Goal: Check status: Check status

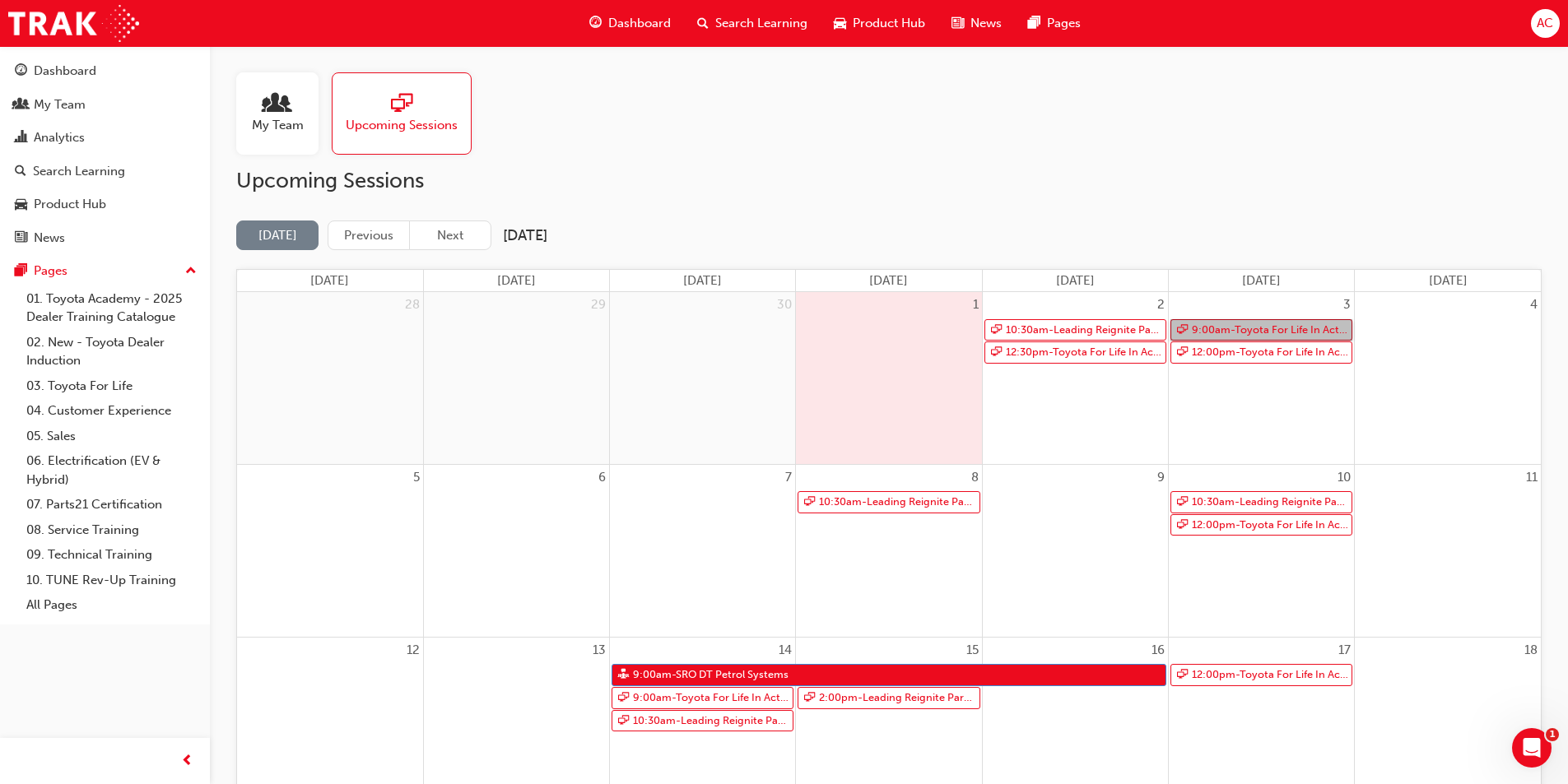
click at [1257, 325] on link "9:00am - Toyota For Life In Action - Virtual Classroom" at bounding box center [1260, 331] width 182 height 22
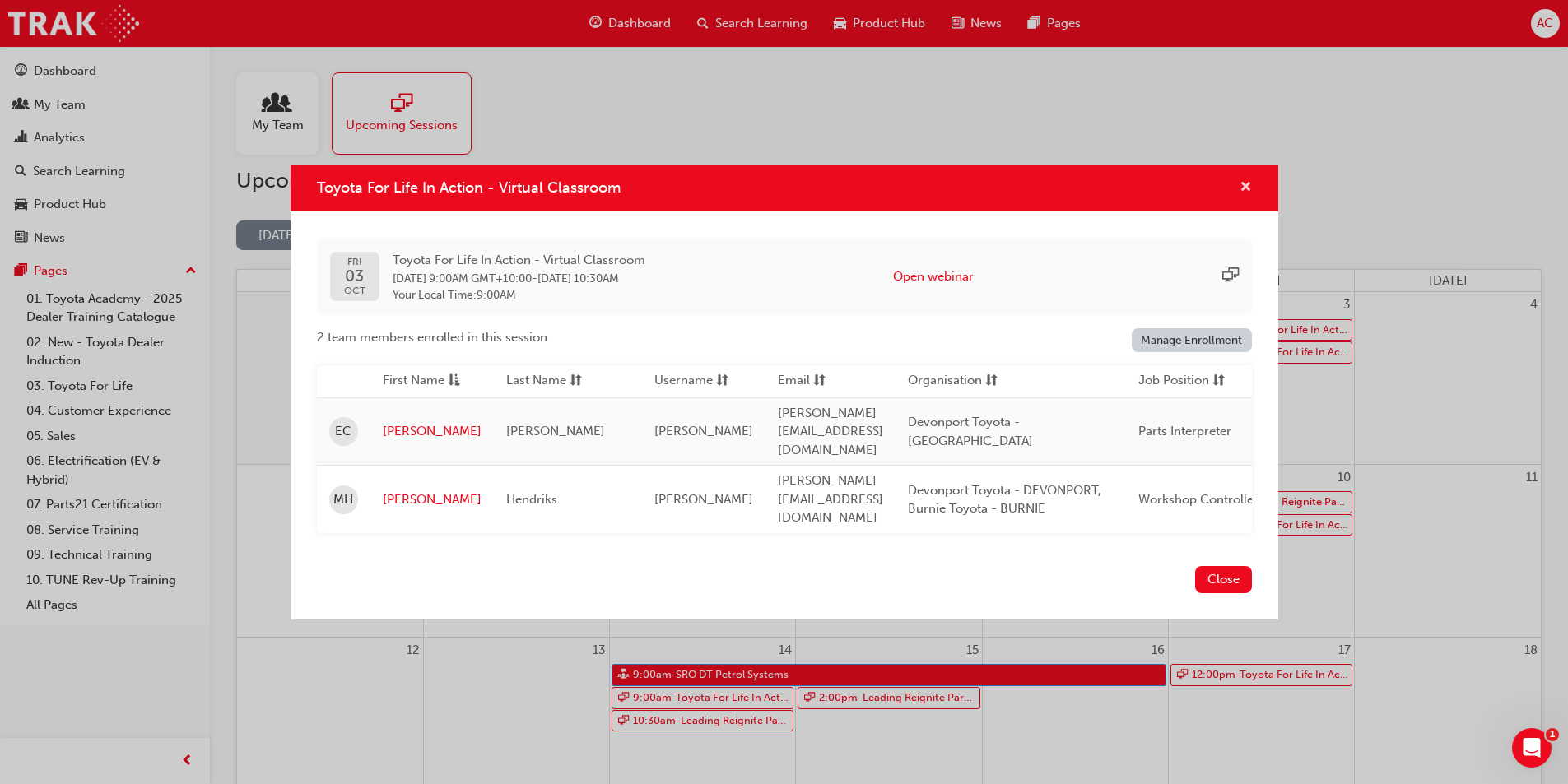
click at [1248, 196] on span "cross-icon" at bounding box center [1245, 188] width 12 height 15
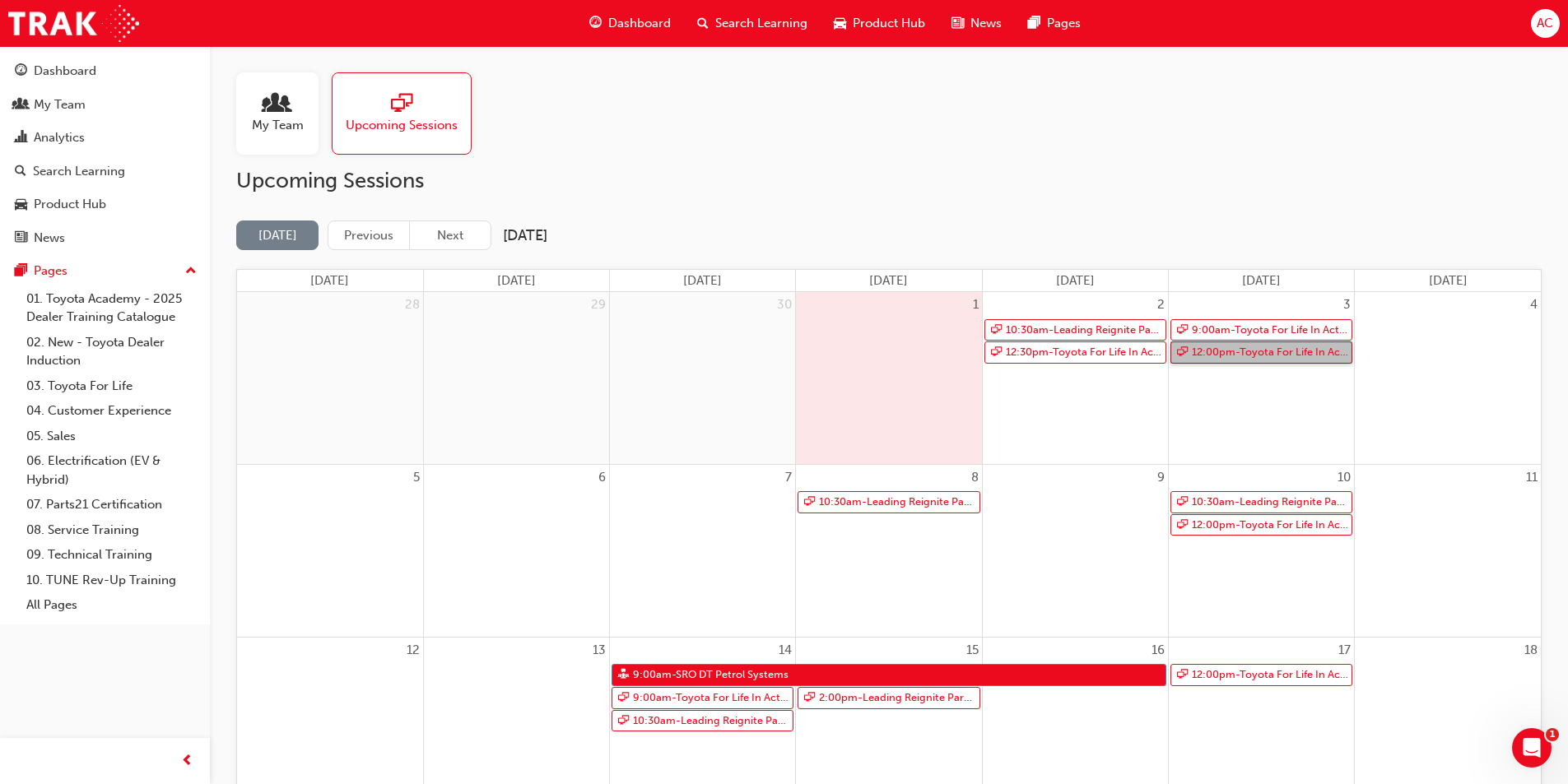
click at [1249, 352] on link "12:00pm - Toyota For Life In Action - Virtual Classroom" at bounding box center [1260, 352] width 182 height 22
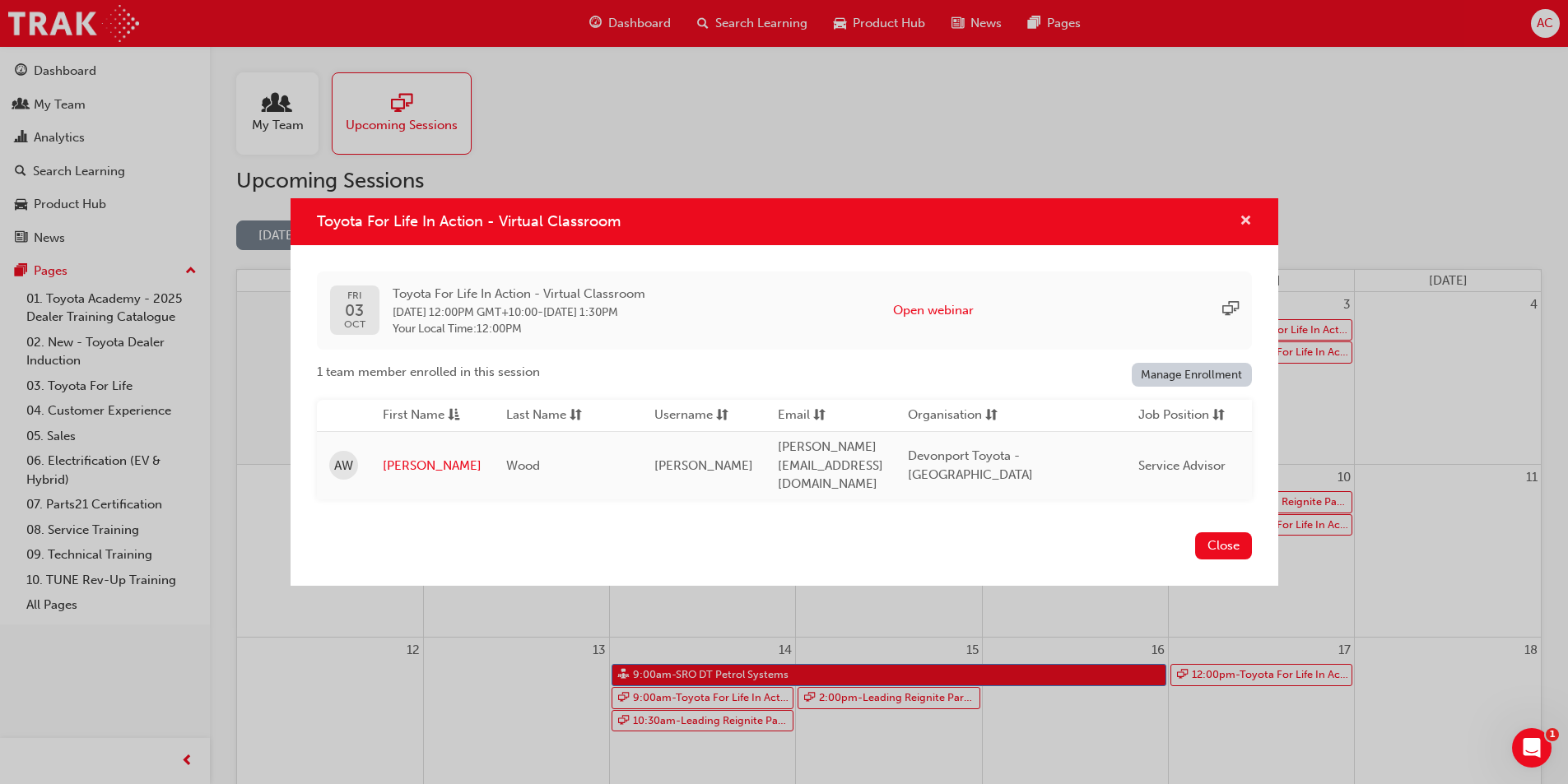
click at [1248, 227] on span "cross-icon" at bounding box center [1245, 221] width 12 height 15
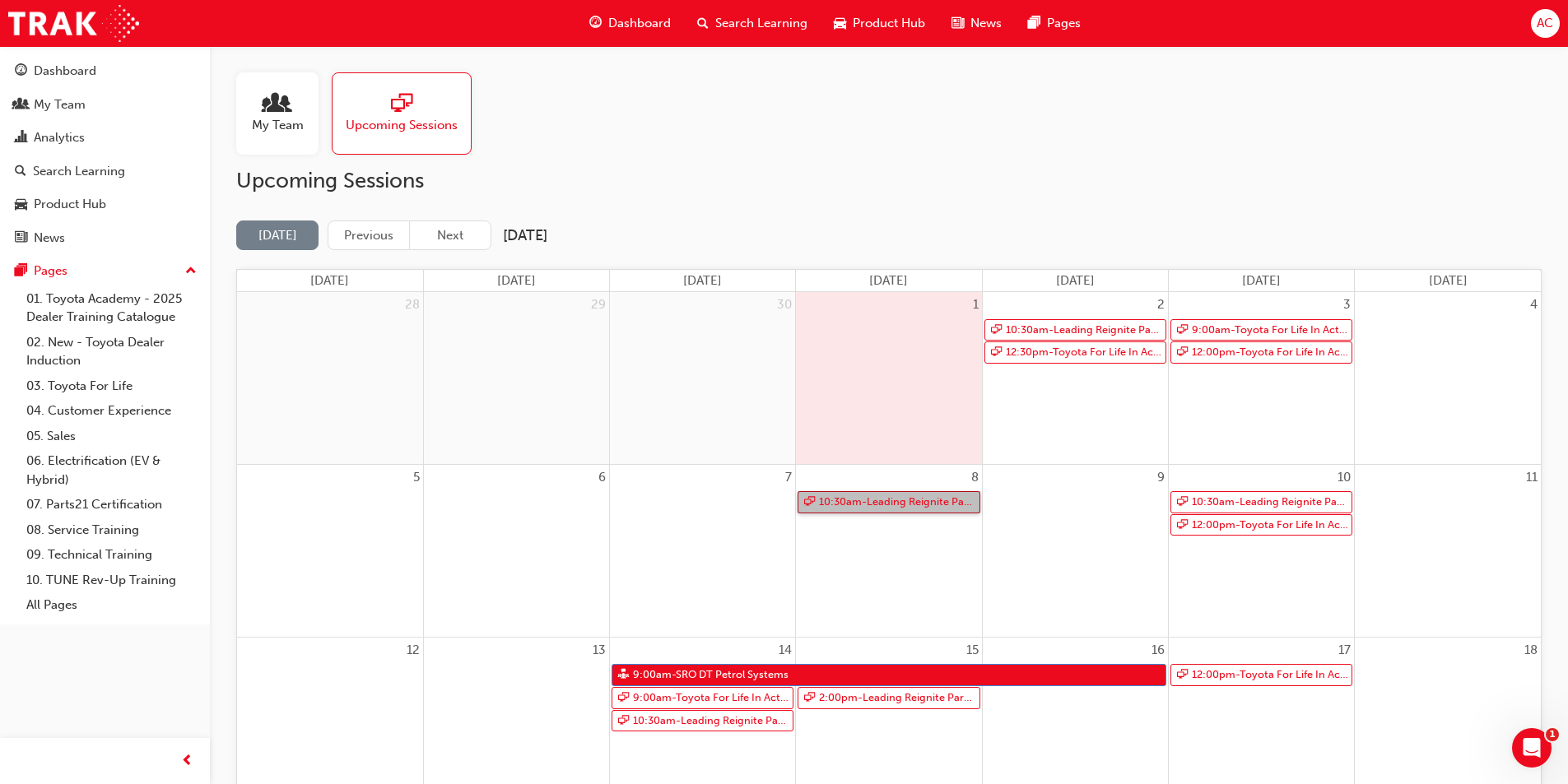
click at [864, 504] on link "10:30am - Leading Reignite Part 2 - Virtual Classroom" at bounding box center [888, 502] width 182 height 22
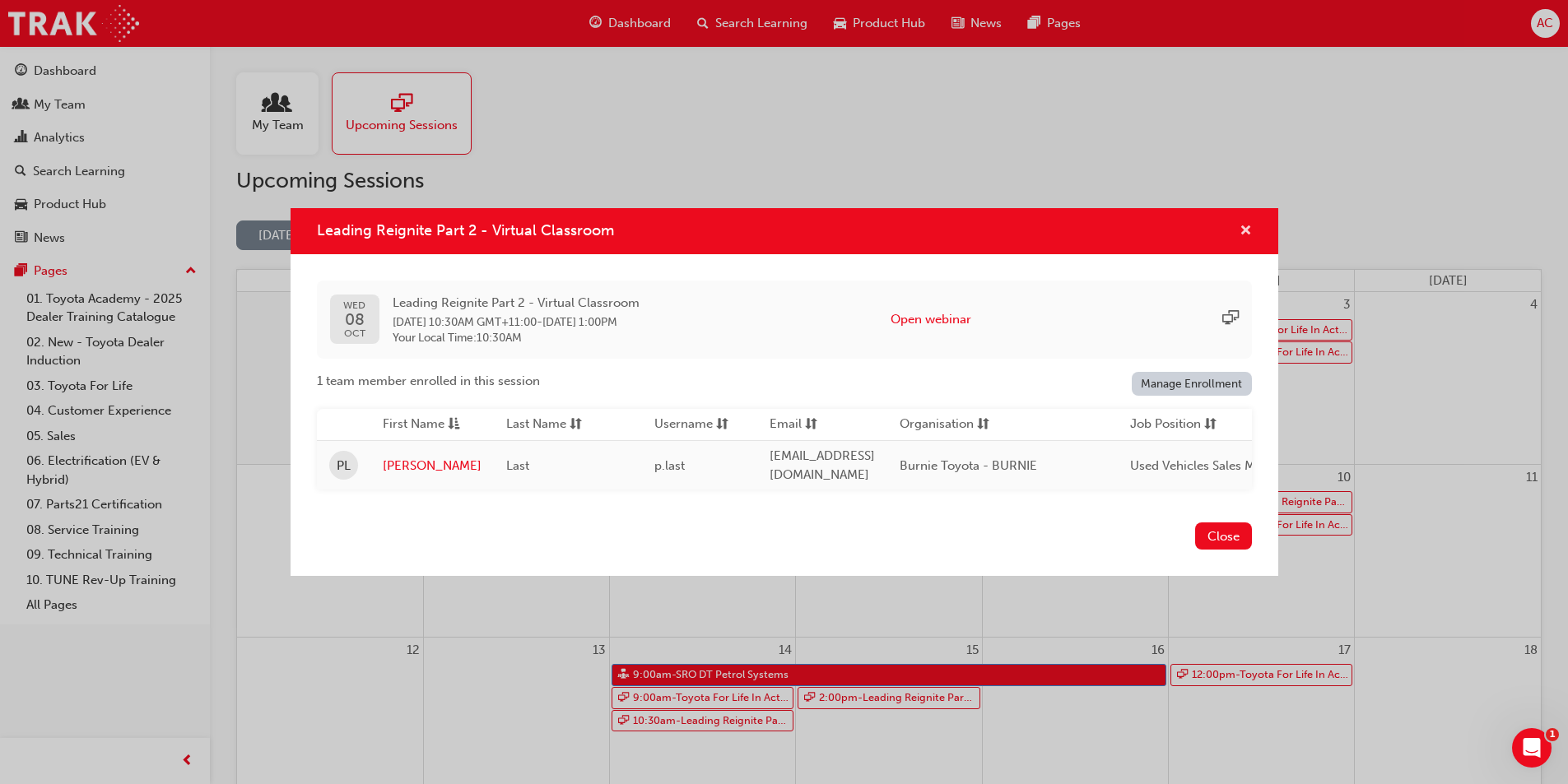
click at [1248, 227] on span "cross-icon" at bounding box center [1245, 232] width 12 height 15
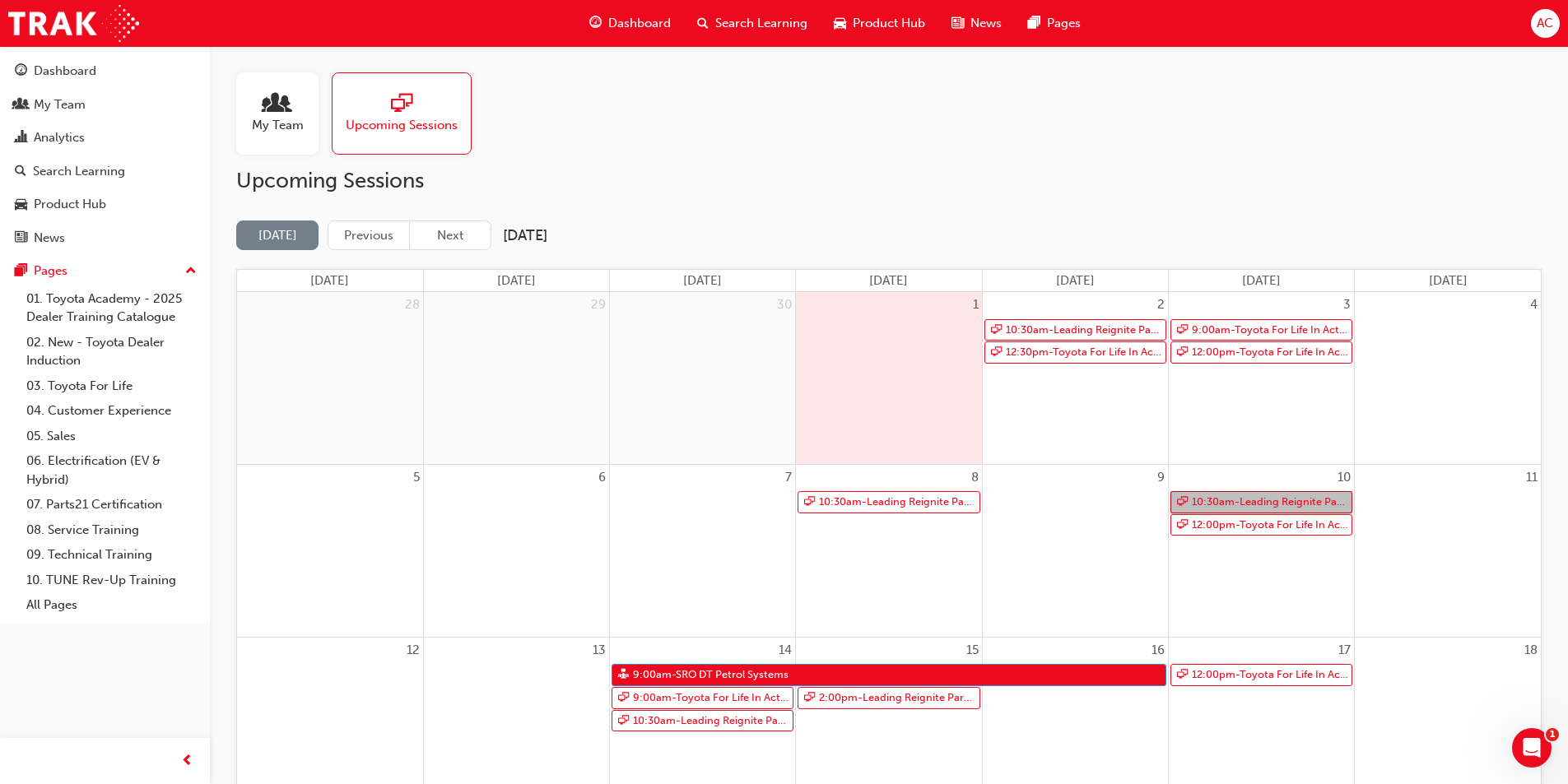
click at [1254, 503] on link "10:30am - Leading Reignite Part 2 - Virtual Classroom" at bounding box center [1260, 502] width 182 height 22
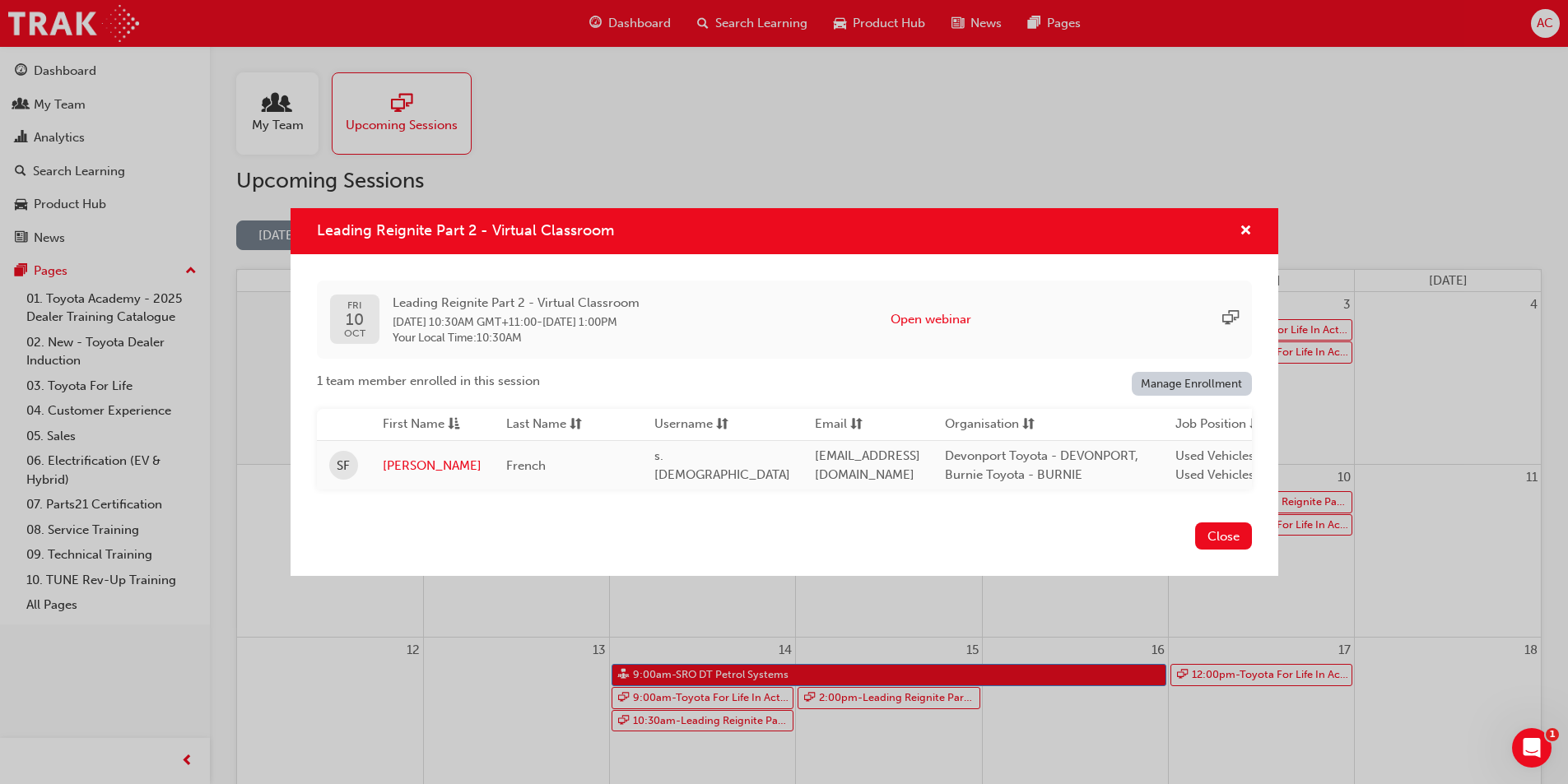
click at [1255, 221] on div "Leading Reignite Part 2 - Virtual Classroom" at bounding box center [784, 232] width 987 height 47
click at [1252, 222] on div "Leading Reignite Part 2 - Virtual Classroom" at bounding box center [784, 232] width 987 height 47
click at [1246, 225] on span "cross-icon" at bounding box center [1245, 232] width 12 height 15
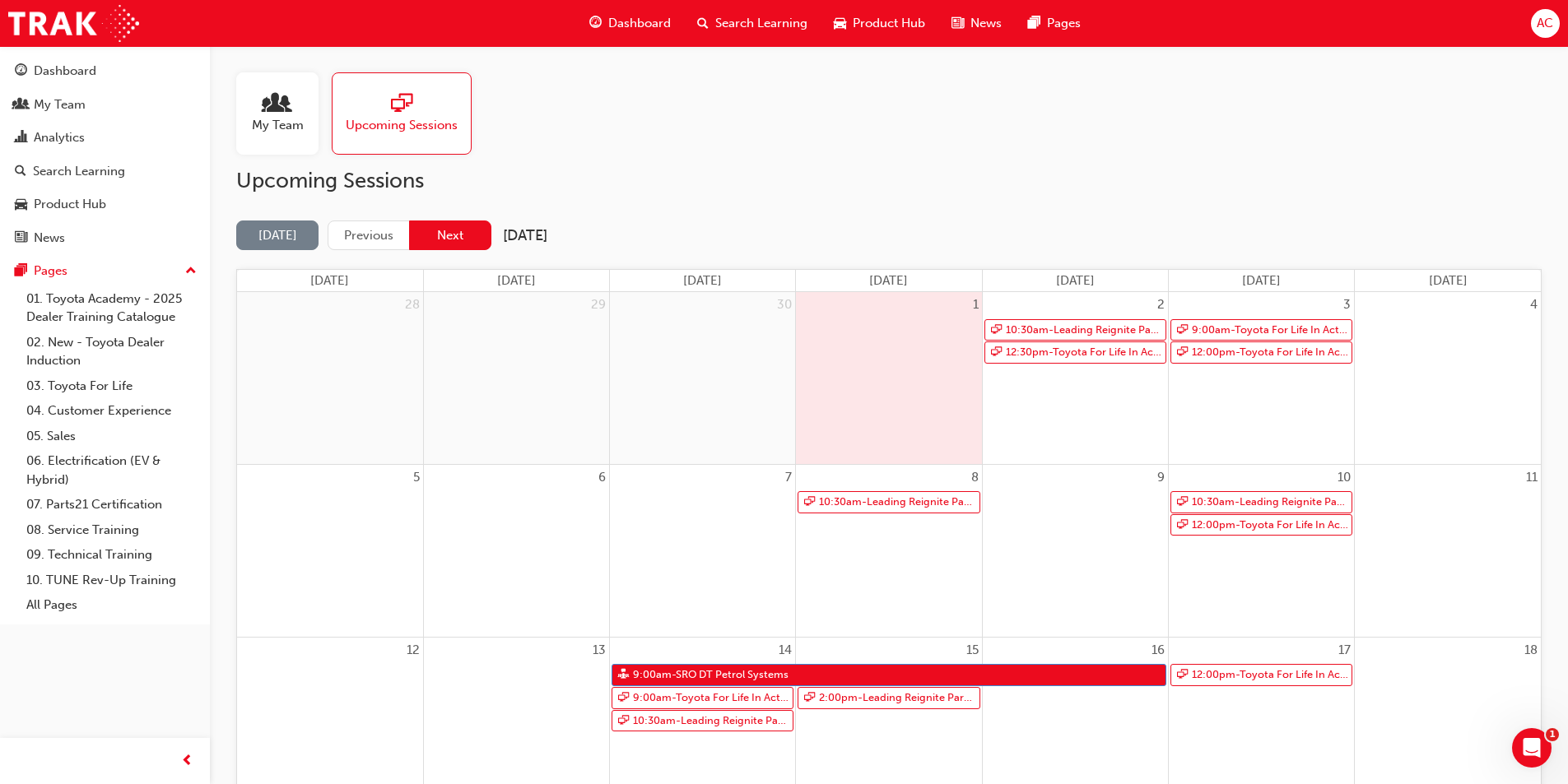
click at [456, 231] on button "Next" at bounding box center [451, 235] width 83 height 30
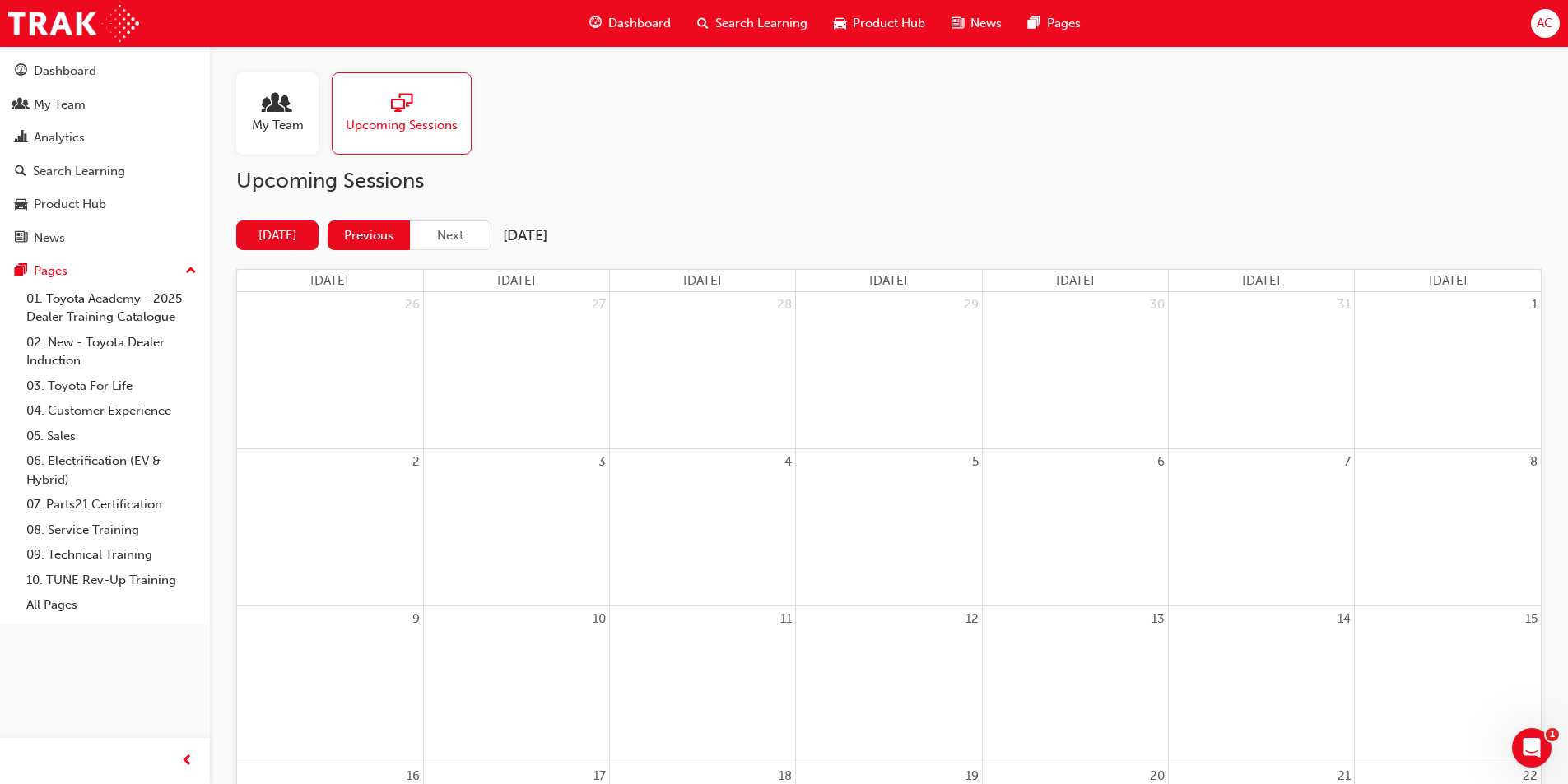
click at [392, 248] on button "Previous" at bounding box center [369, 235] width 83 height 30
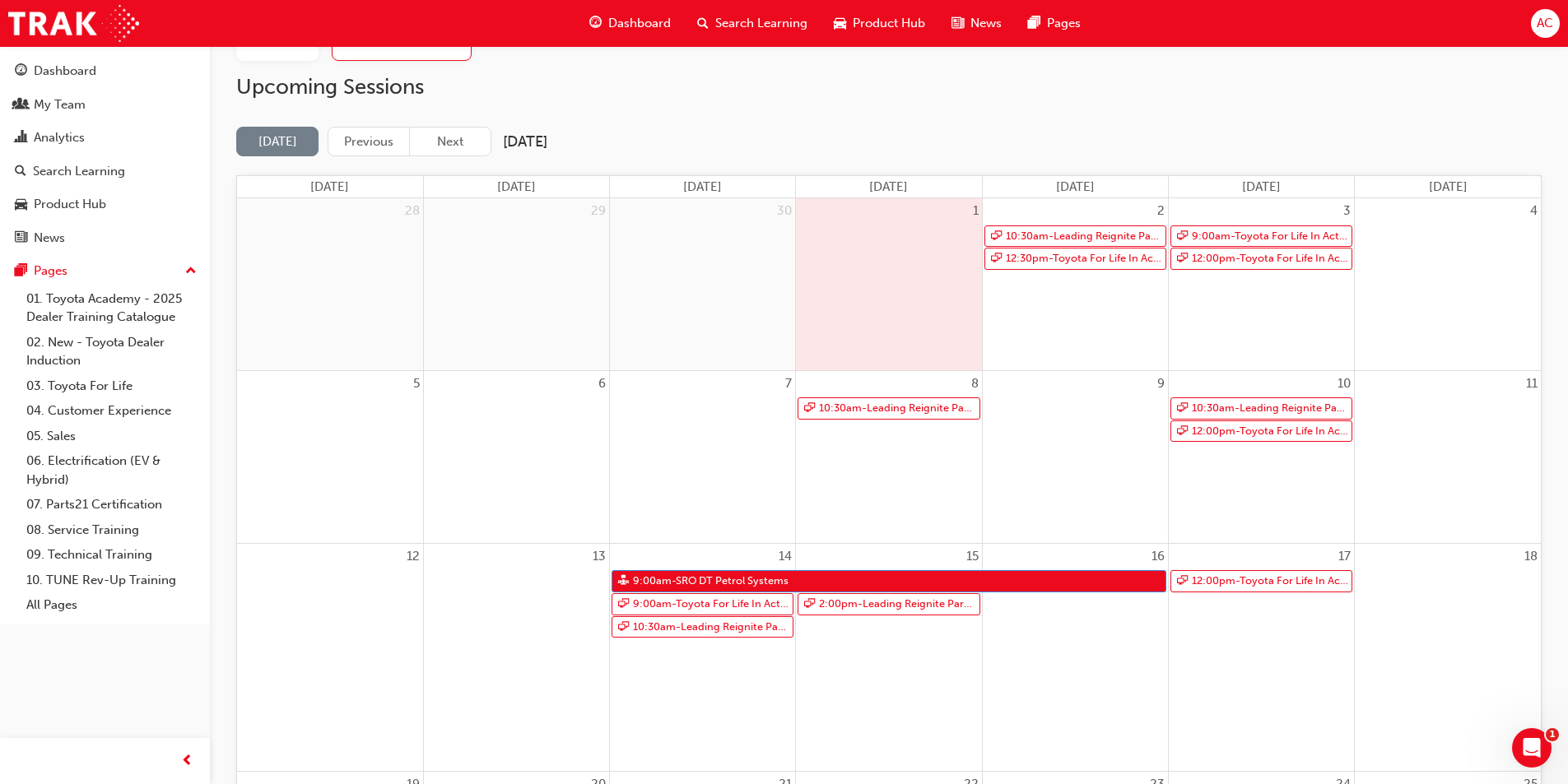
scroll to position [83, 0]
